Goal: Task Accomplishment & Management: Use online tool/utility

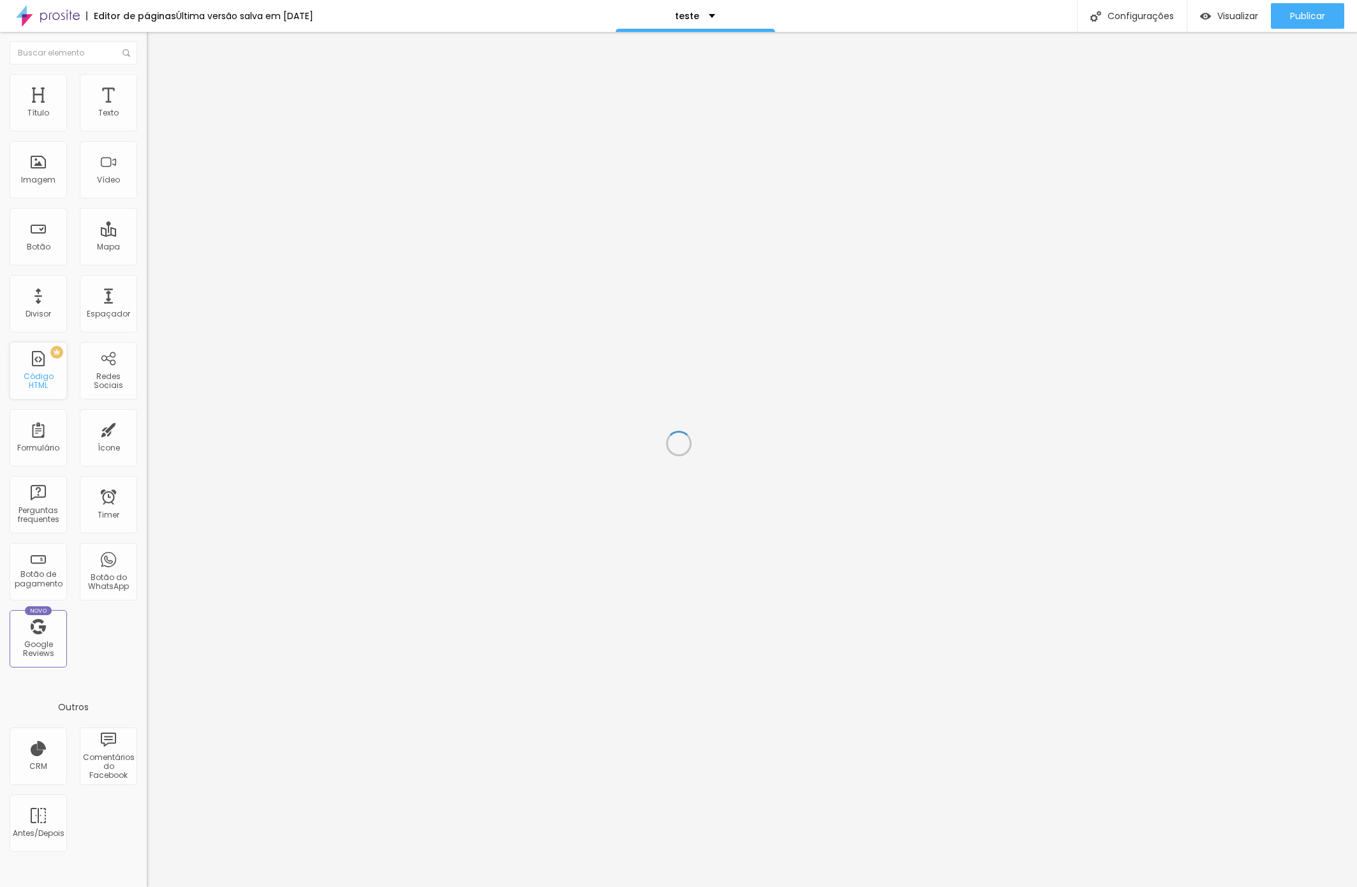
click at [40, 385] on div "Código HTML" at bounding box center [38, 381] width 50 height 19
click at [158, 88] on span "Estilo" at bounding box center [168, 82] width 20 height 11
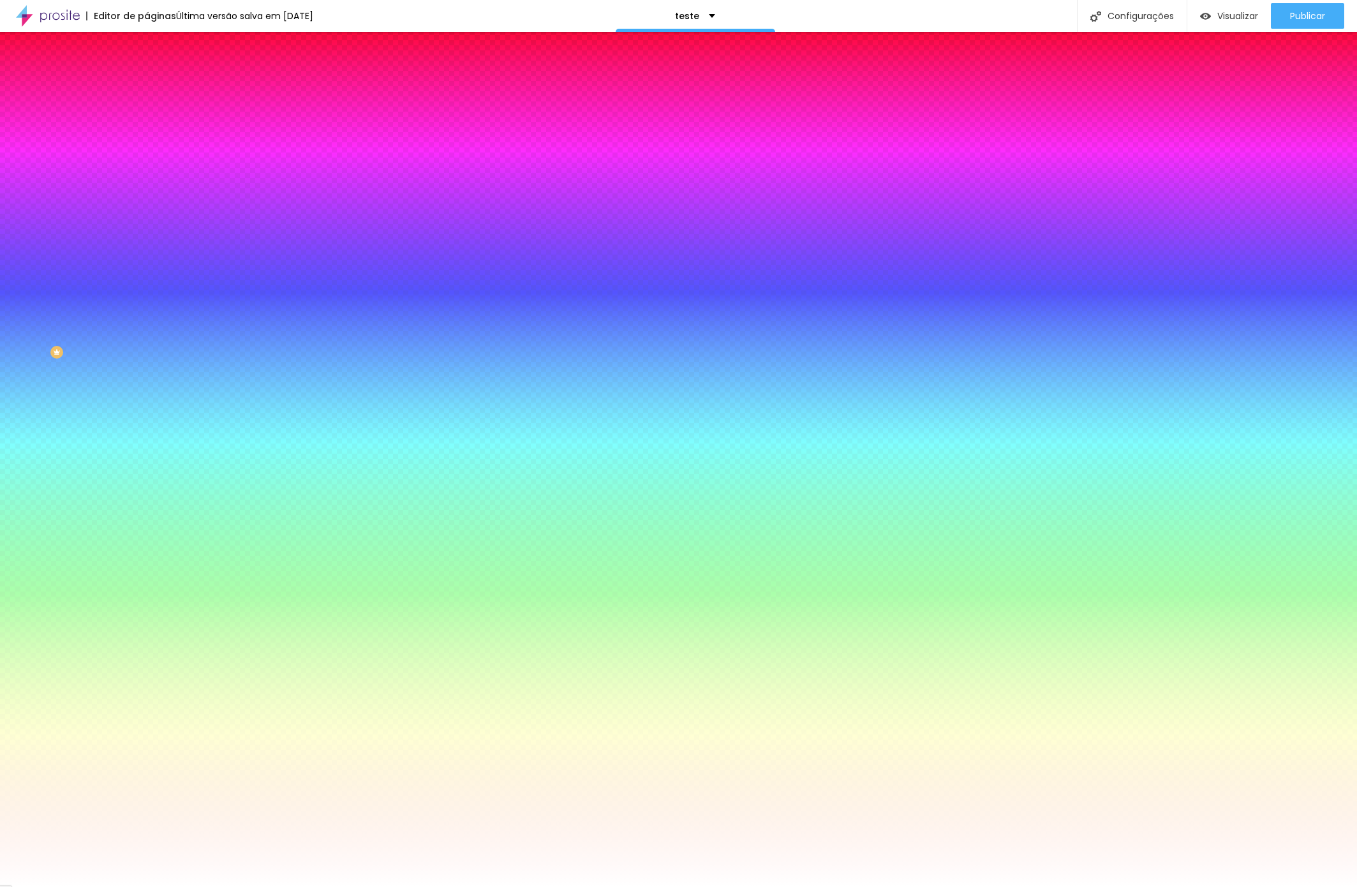
click at [147, 87] on li "Avançado" at bounding box center [220, 93] width 147 height 13
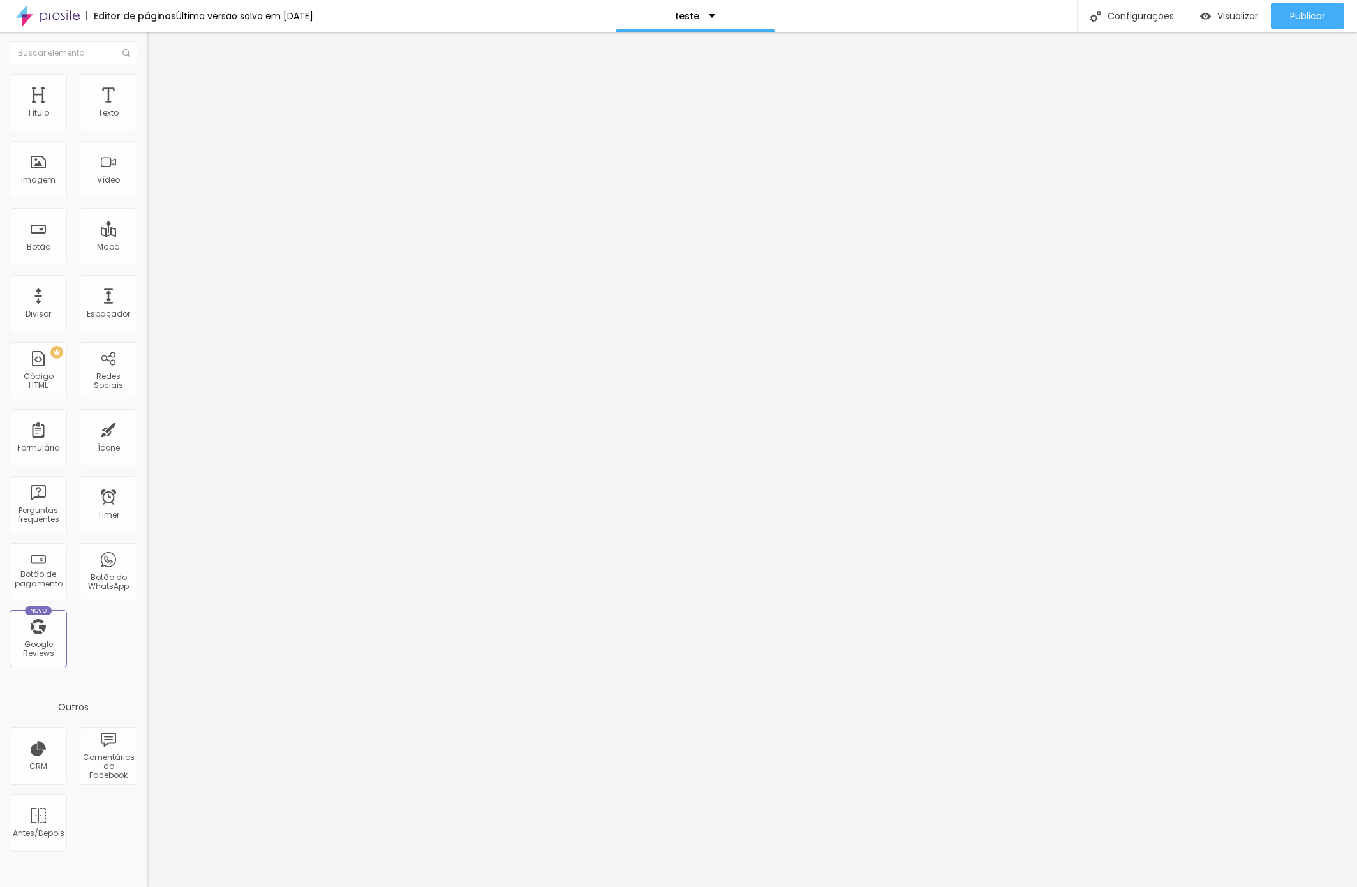
click at [147, 456] on div at bounding box center [220, 504] width 147 height 96
type input "15"
click at [147, 248] on input "range" at bounding box center [188, 253] width 82 height 10
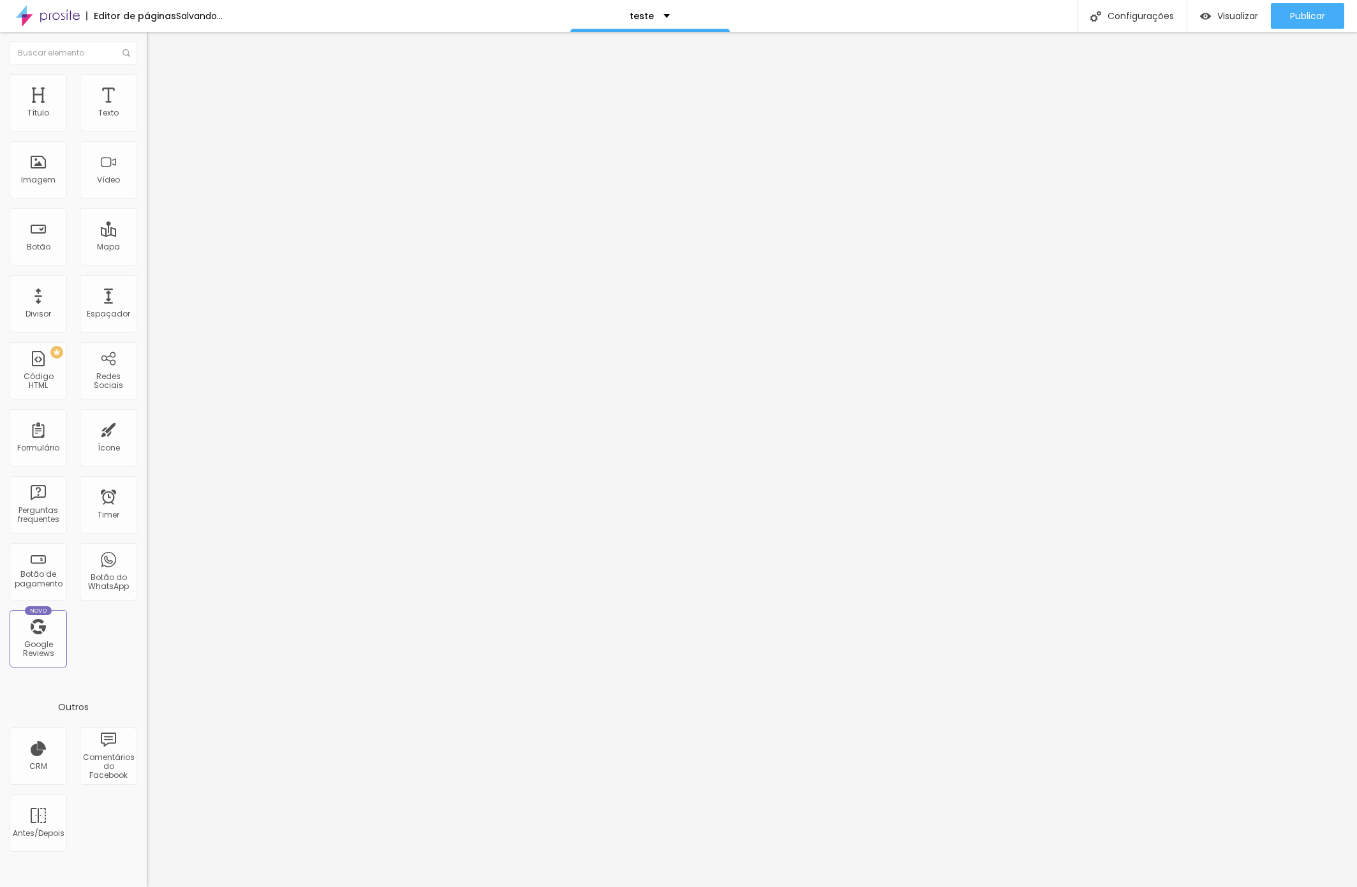
type input "30"
click at [147, 248] on input "range" at bounding box center [188, 253] width 82 height 10
click at [147, 456] on div at bounding box center [220, 504] width 147 height 96
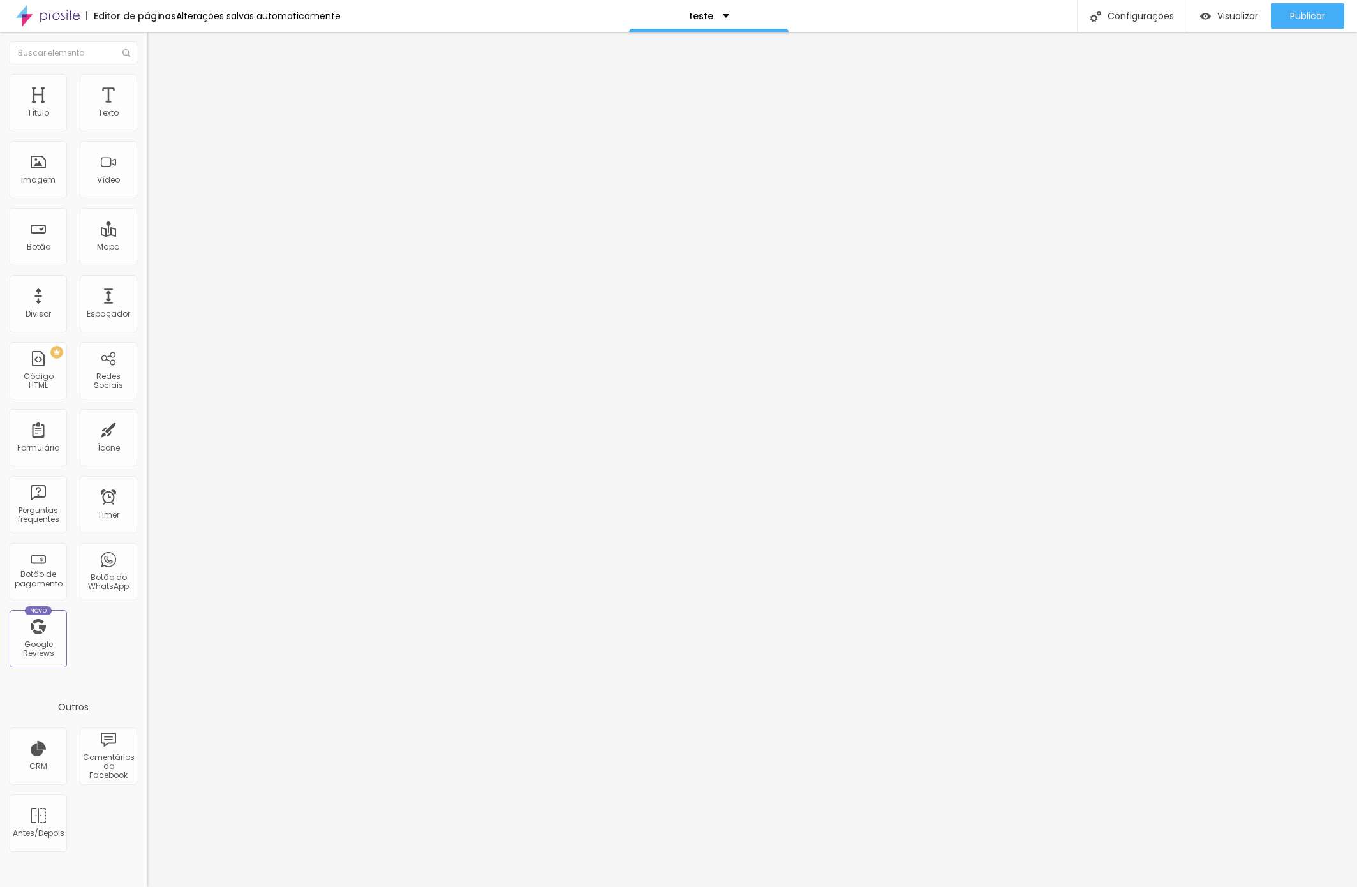
click at [147, 456] on div at bounding box center [220, 504] width 147 height 96
click at [147, 85] on ul "Conteúdo Estilo Avançado" at bounding box center [220, 80] width 147 height 38
click at [147, 74] on li "Conteúdo" at bounding box center [220, 67] width 147 height 13
click at [147, 82] on img at bounding box center [152, 79] width 11 height 11
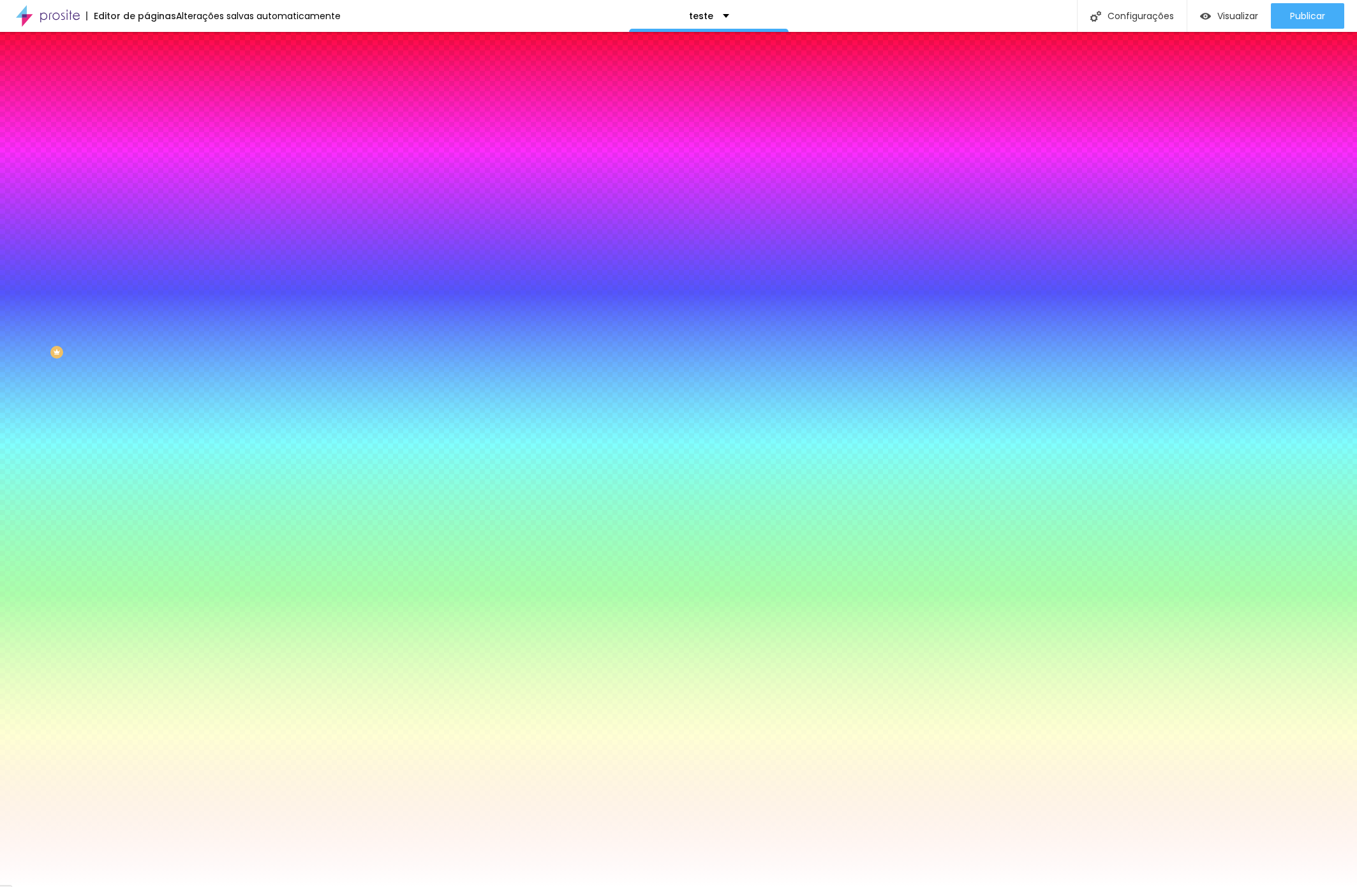
click at [158, 90] on span "Avançado" at bounding box center [179, 95] width 42 height 11
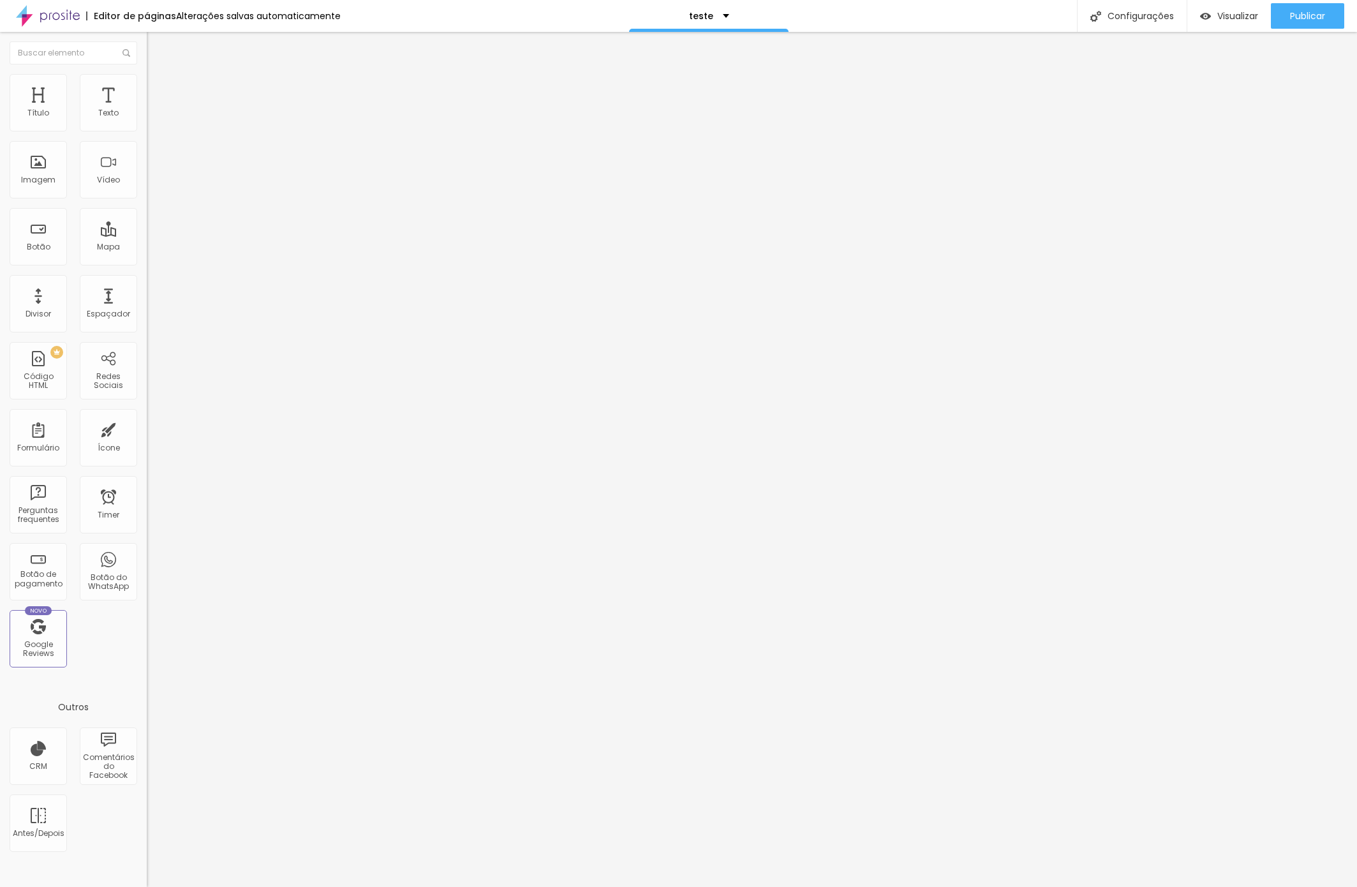
click at [156, 50] on img "button" at bounding box center [161, 46] width 10 height 10
click at [107, 173] on div "Vídeo" at bounding box center [108, 169] width 57 height 57
